Goal: Navigation & Orientation: Find specific page/section

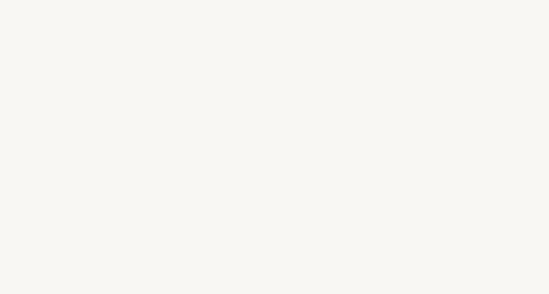
select select "US"
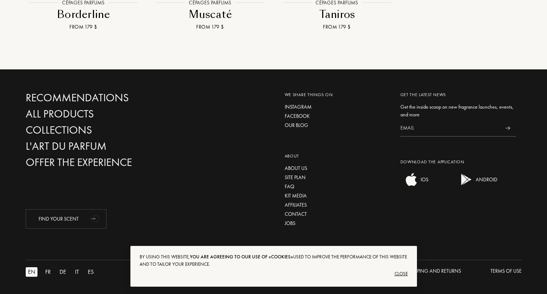
scroll to position [952, 0]
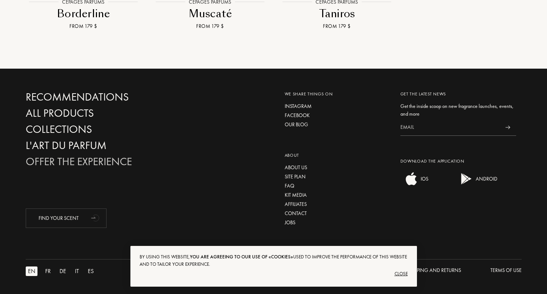
click at [101, 162] on div "Offer the experience" at bounding box center [105, 161] width 158 height 13
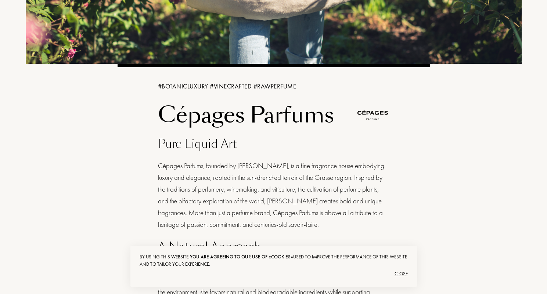
scroll to position [221, 0]
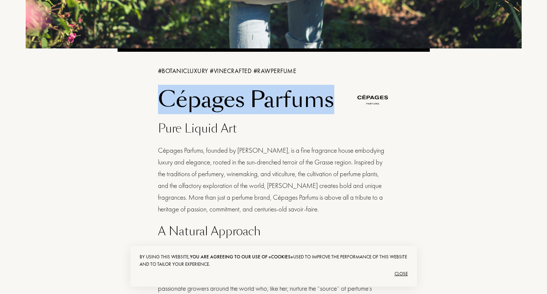
drag, startPoint x: 159, startPoint y: 99, endPoint x: 330, endPoint y: 90, distance: 171.7
click at [330, 90] on h1 "Cépages Parfums" at bounding box center [254, 100] width 193 height 26
copy h1 "Cépages Parfums"
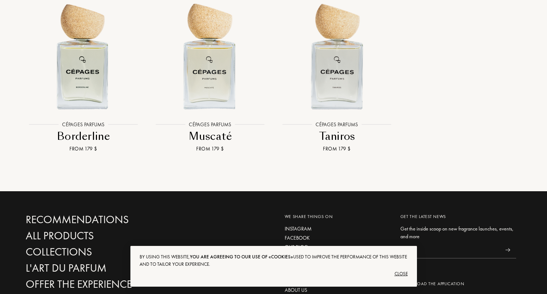
scroll to position [952, 0]
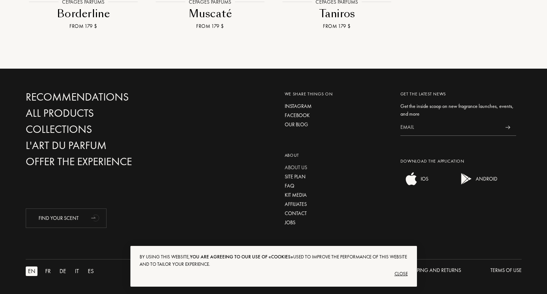
click at [302, 167] on div "About us" at bounding box center [337, 168] width 105 height 8
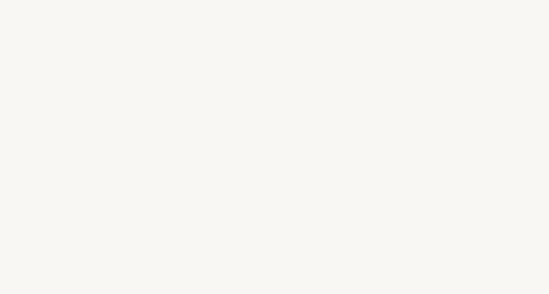
select select "US"
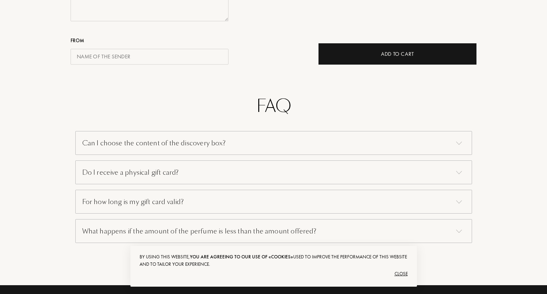
scroll to position [647, 0]
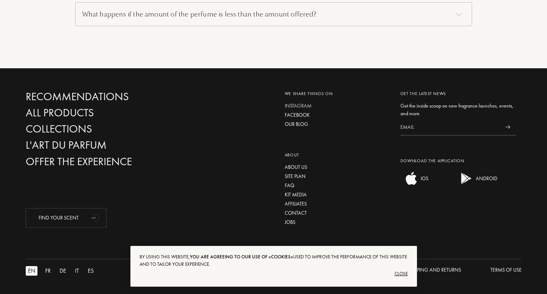
click at [301, 106] on div "Instagram" at bounding box center [337, 106] width 105 height 8
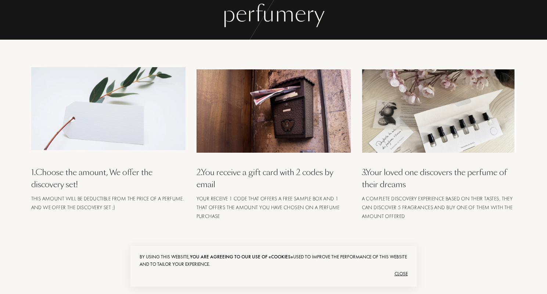
scroll to position [0, 0]
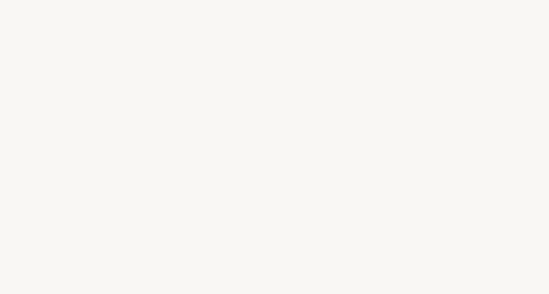
select select "US"
